Goal: Understand process/instructions

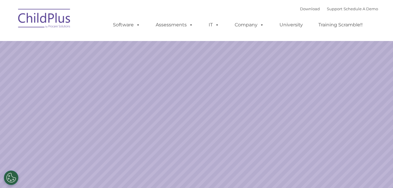
select select "MEDIUM"
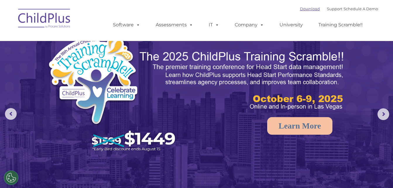
click at [307, 7] on link "Download" at bounding box center [310, 8] width 20 height 5
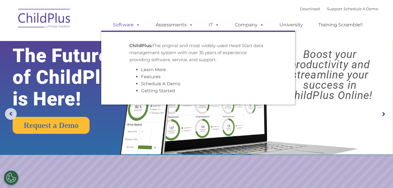
click at [128, 24] on link "Software" at bounding box center [126, 25] width 39 height 12
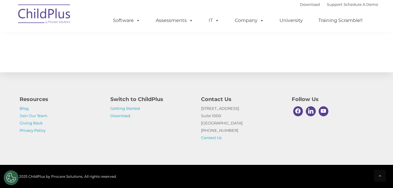
scroll to position [690, 0]
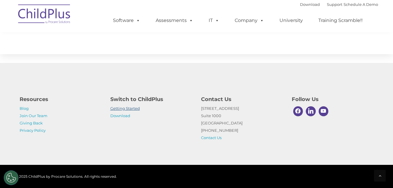
click at [125, 109] on link "Getting Started" at bounding box center [125, 108] width 30 height 5
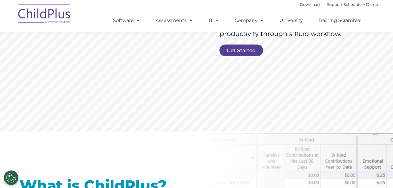
scroll to position [148, 0]
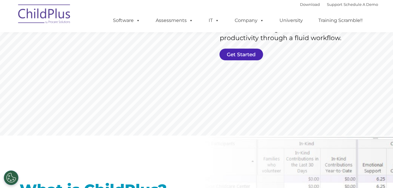
click at [254, 58] on link "Get Started" at bounding box center [241, 55] width 44 height 12
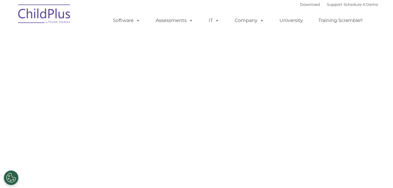
select select "MEDIUM"
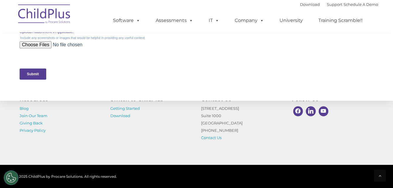
scroll to position [284, 0]
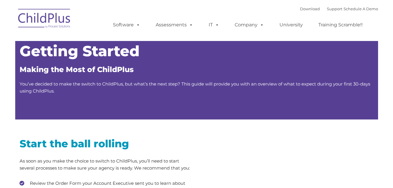
type input ""
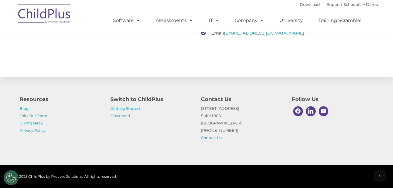
scroll to position [922, 0]
